Goal: Navigation & Orientation: Find specific page/section

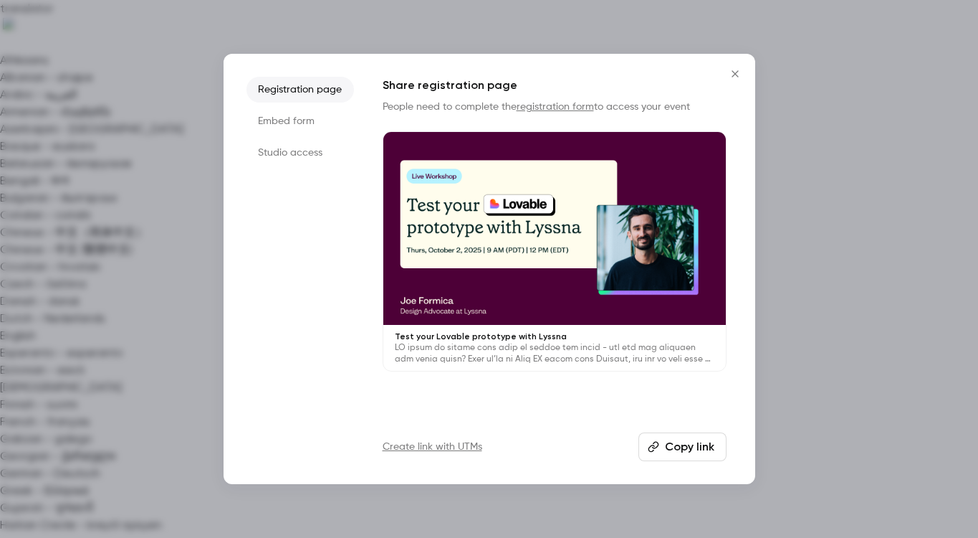
click at [312, 158] on li "Studio access" at bounding box center [301, 153] width 108 height 26
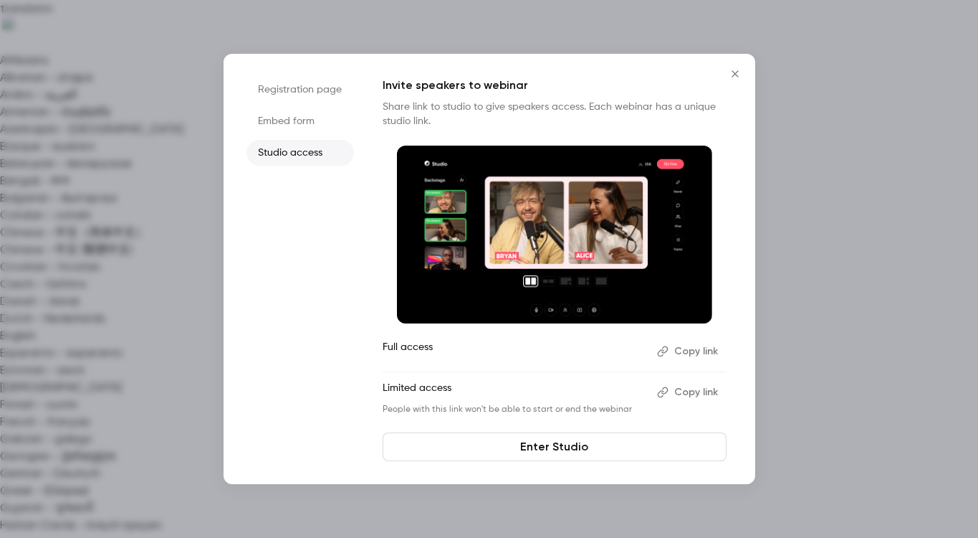
click at [637, 450] on link "Enter Studio" at bounding box center [555, 446] width 344 height 29
